Goal: Check status: Check status

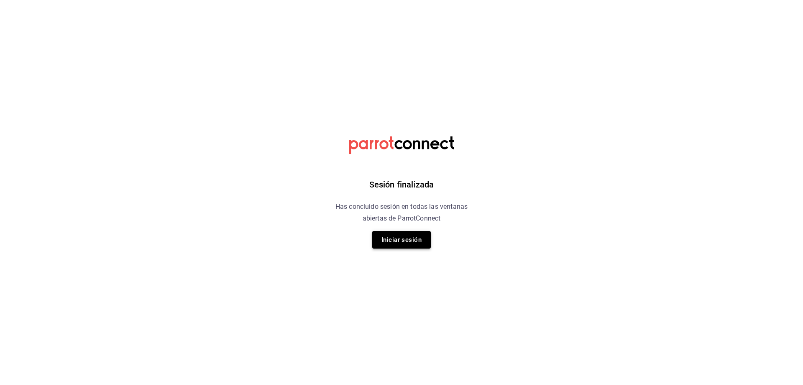
click at [384, 240] on button "Iniciar sesión" at bounding box center [401, 240] width 59 height 18
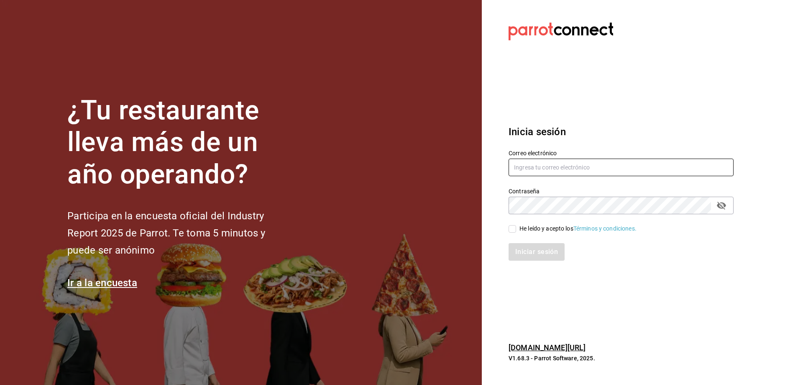
click at [585, 172] on input "text" at bounding box center [621, 168] width 225 height 18
type input "[EMAIL_ADDRESS][DOMAIN_NAME]"
click at [515, 225] on input "He leído y acepto los Términos y condiciones." at bounding box center [513, 229] width 8 height 8
checkbox input "true"
click at [538, 255] on button "Iniciar sesión" at bounding box center [537, 252] width 57 height 18
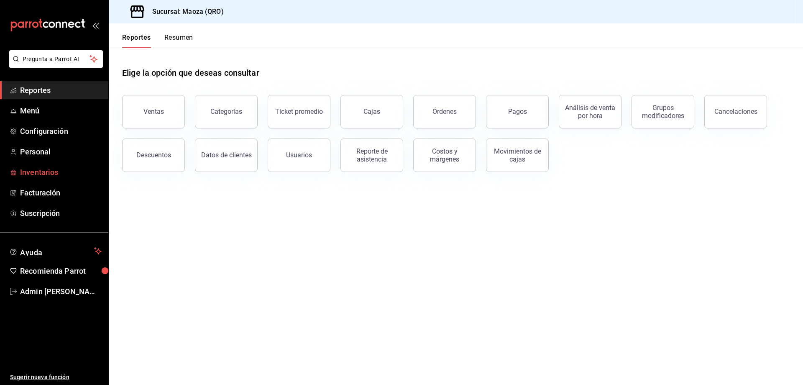
click at [39, 166] on span "Inventarios" at bounding box center [61, 171] width 82 height 11
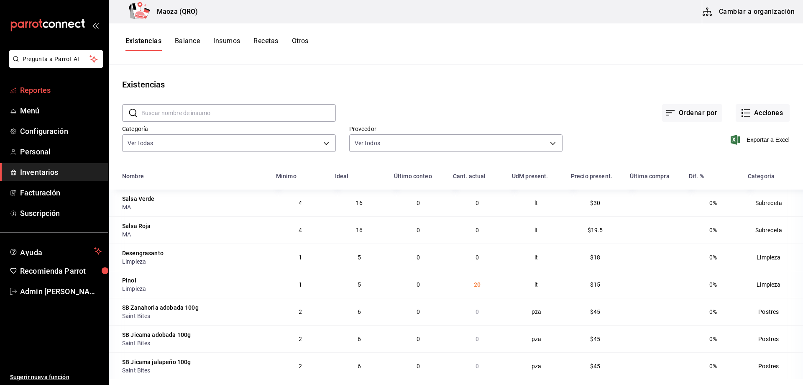
click at [39, 94] on span "Reportes" at bounding box center [61, 90] width 82 height 11
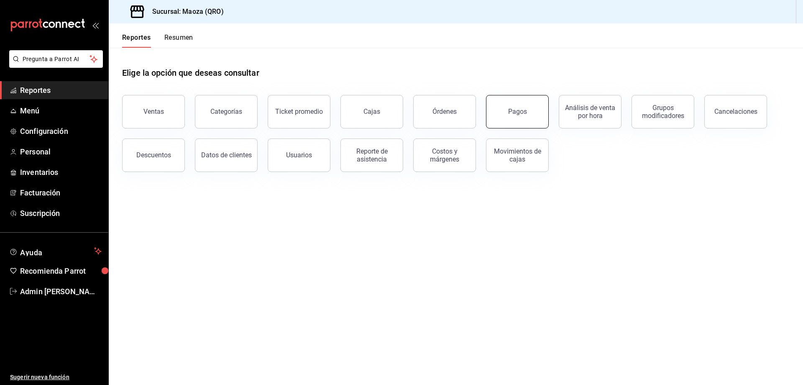
click at [525, 115] on div "Pagos" at bounding box center [517, 112] width 19 height 8
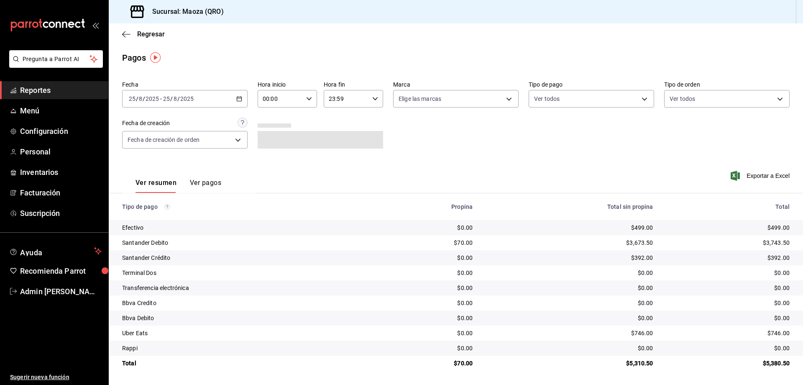
click at [233, 103] on div "2025-08-25 25 / 8 / 2025 - 2025-08-25 25 / 8 / 2025" at bounding box center [184, 99] width 125 height 18
click at [156, 214] on span "Rango de fechas" at bounding box center [161, 218] width 65 height 9
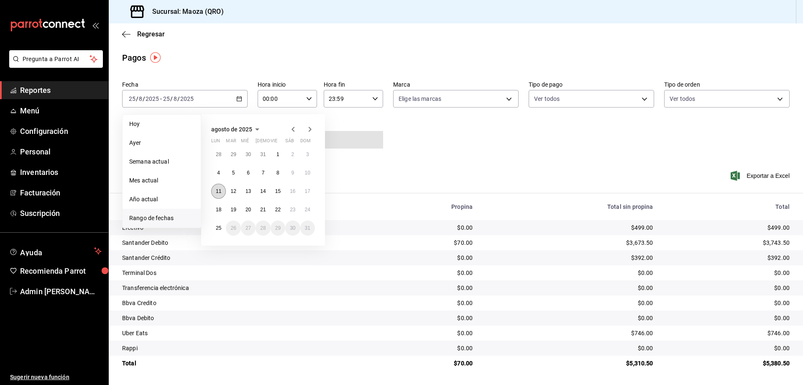
click at [219, 195] on button "11" at bounding box center [218, 191] width 15 height 15
click at [311, 191] on button "17" at bounding box center [307, 191] width 15 height 15
click at [223, 190] on button "11" at bounding box center [218, 191] width 15 height 15
